Goal: Task Accomplishment & Management: Use online tool/utility

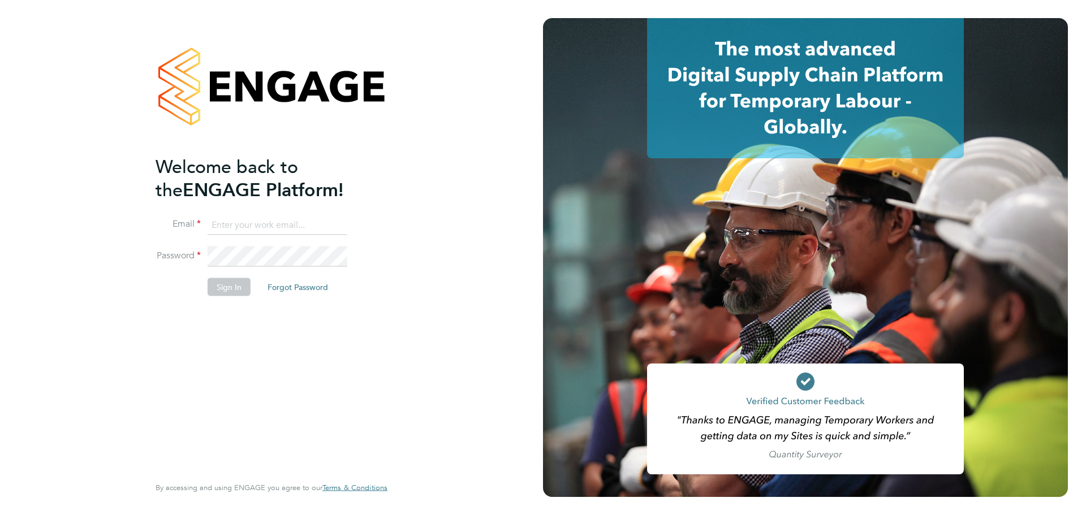
type input "andreeabortan@teamresourcing.co.uk"
click at [296, 366] on div "Welcome back to the ENGAGE Platform! Email andreeabortan@teamresourcing.co.uk P…" at bounding box center [266, 314] width 221 height 318
click at [234, 286] on button "Sign In" at bounding box center [229, 287] width 43 height 18
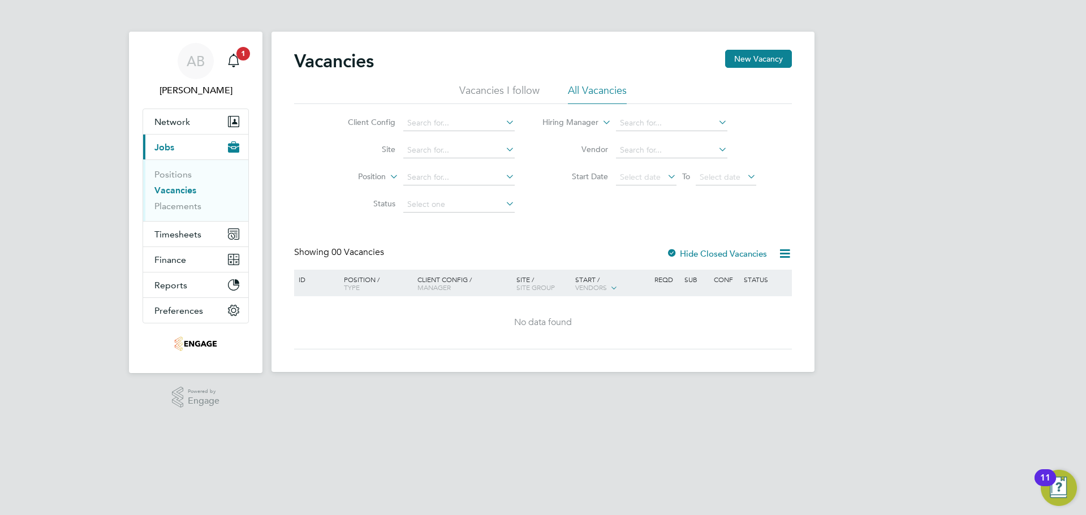
click at [697, 252] on label "Hide Closed Vacancies" at bounding box center [716, 253] width 101 height 11
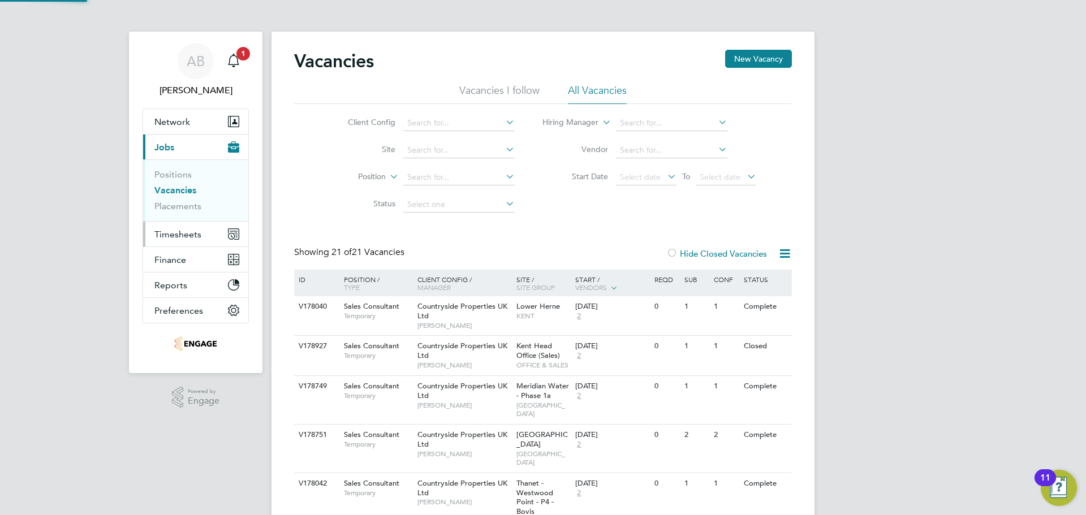
click at [171, 234] on span "Timesheets" at bounding box center [177, 234] width 47 height 11
click at [174, 232] on span "Timesheets" at bounding box center [177, 234] width 47 height 11
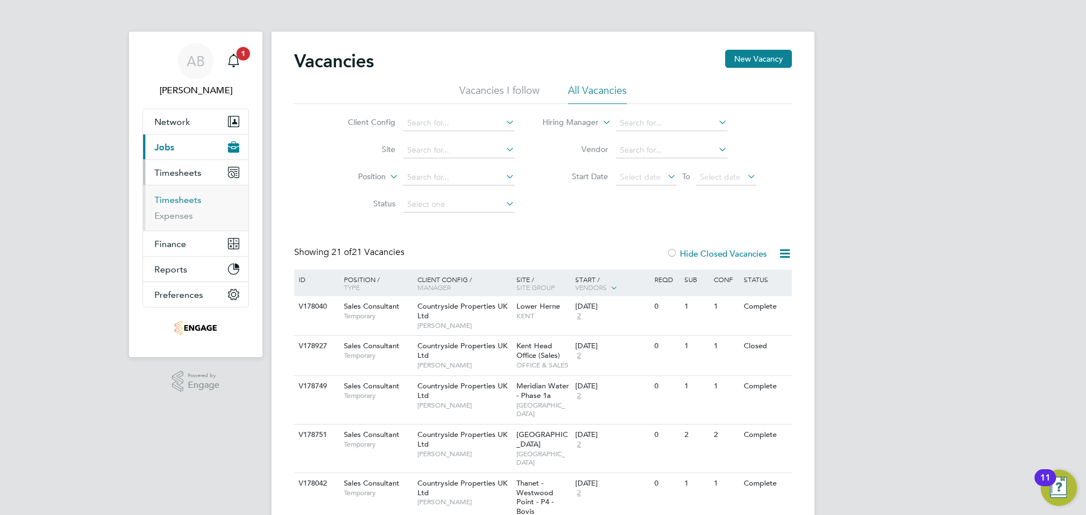
click at [178, 200] on link "Timesheets" at bounding box center [177, 200] width 47 height 11
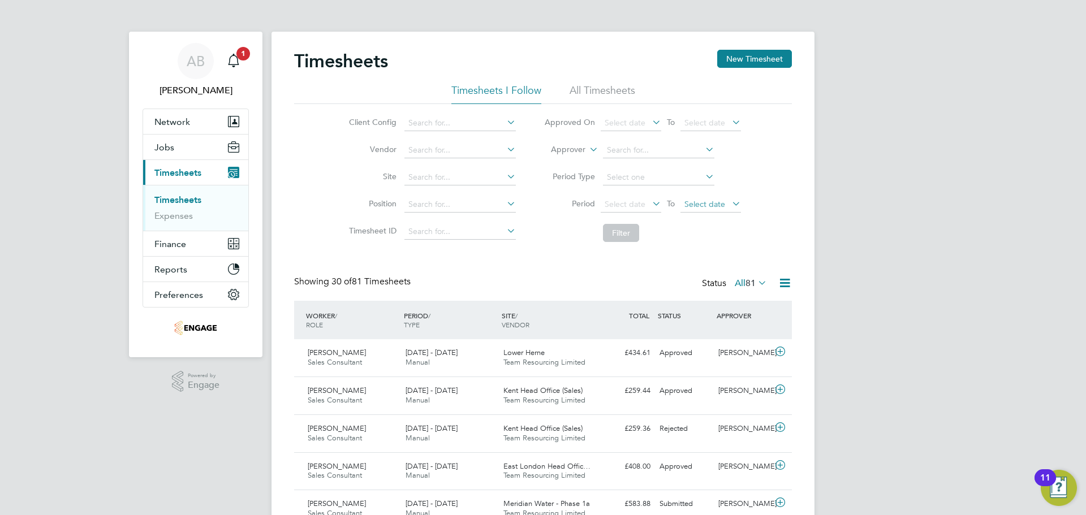
click at [706, 200] on span "Select date" at bounding box center [704, 204] width 41 height 10
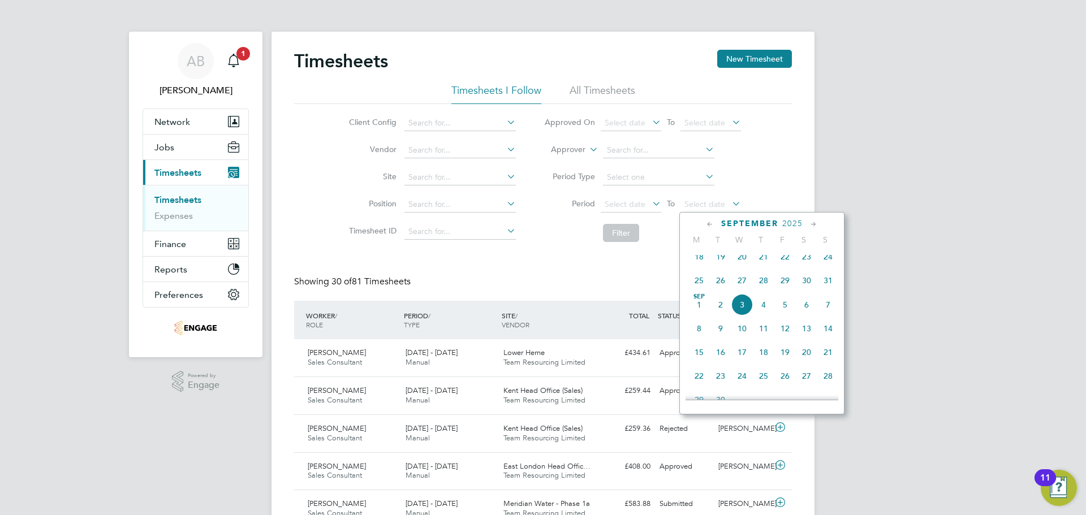
click at [826, 285] on span "31" at bounding box center [827, 280] width 21 height 21
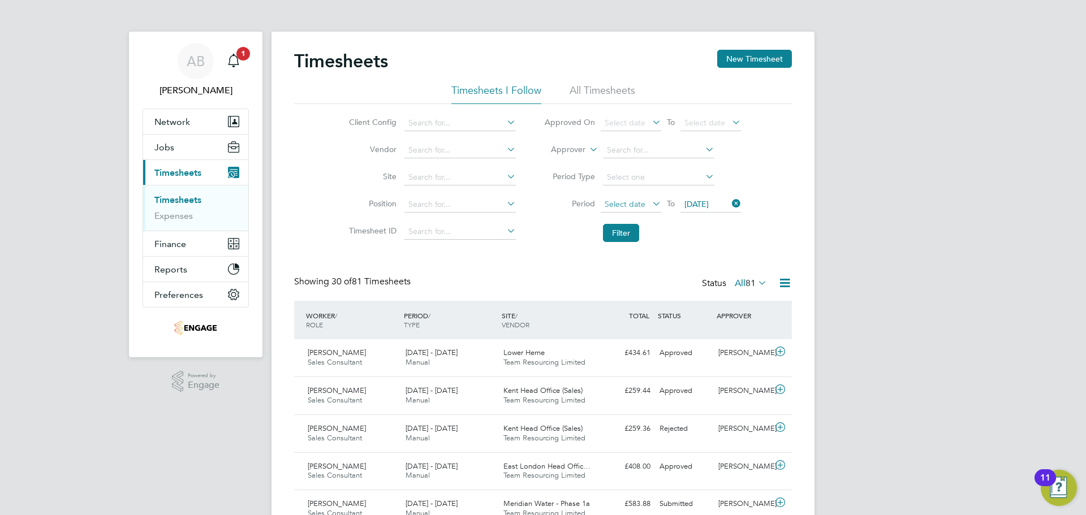
click at [620, 203] on span "Select date" at bounding box center [625, 204] width 41 height 10
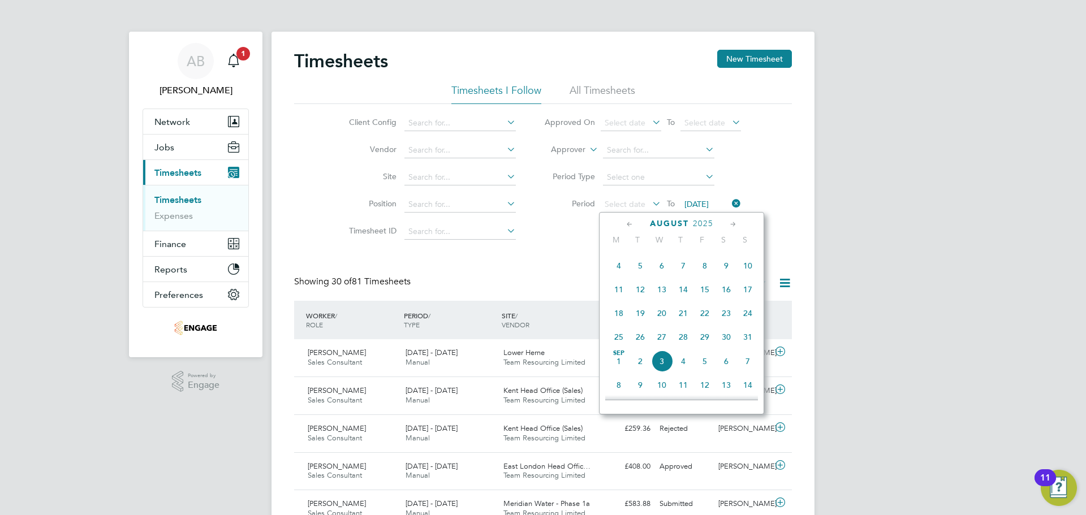
click at [618, 342] on span "25" at bounding box center [618, 336] width 21 height 21
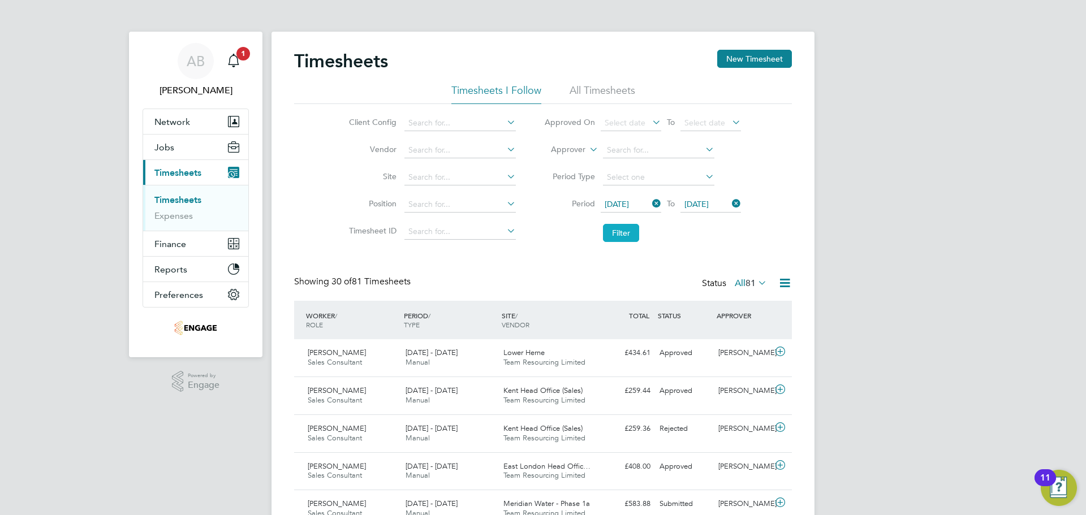
click at [616, 233] on button "Filter" at bounding box center [621, 233] width 36 height 18
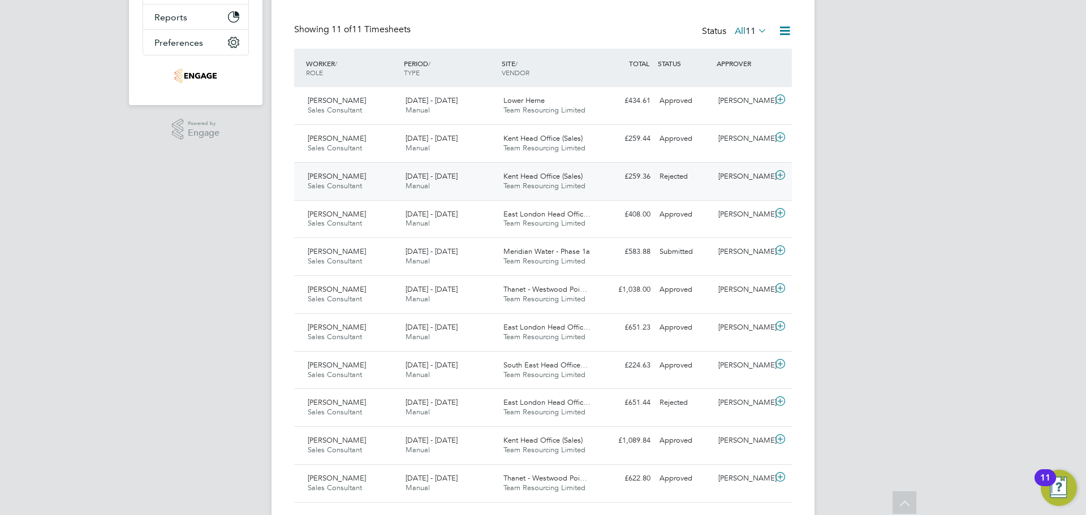
scroll to position [281, 0]
